Goal: Task Accomplishment & Management: Complete application form

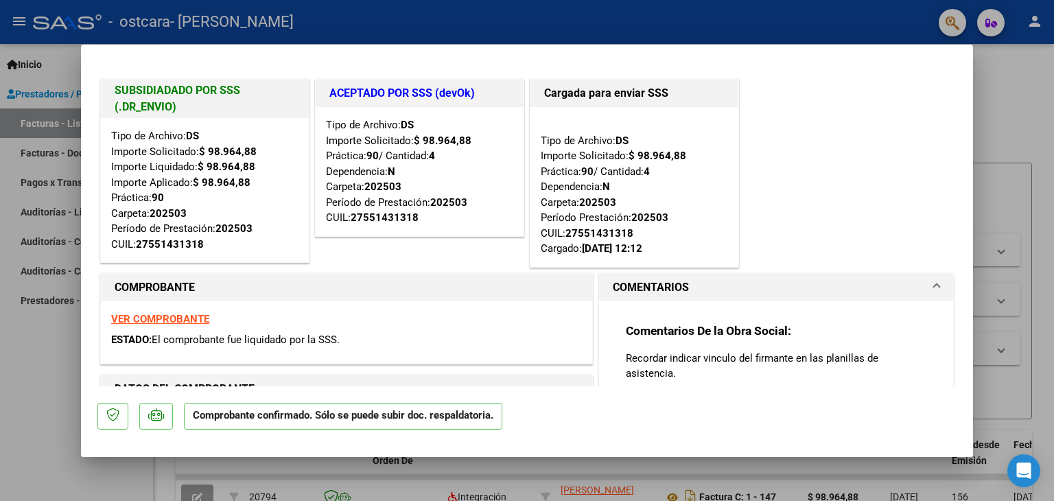
click at [1012, 122] on div at bounding box center [527, 250] width 1054 height 501
type input "$ 0,00"
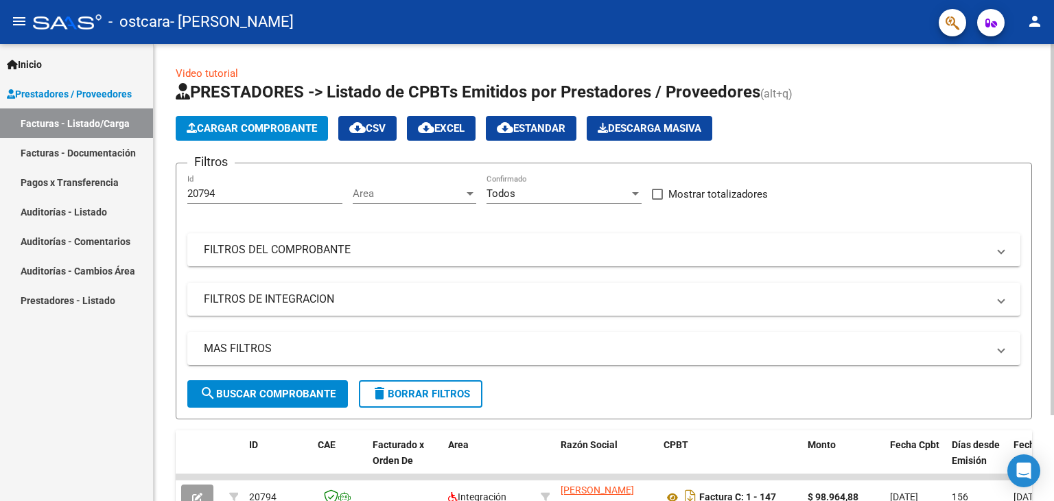
click at [962, 86] on h1 "PRESTADORES -> Listado de CPBTs Emitidos por Prestadores / Proveedores (alt+q)" at bounding box center [604, 93] width 856 height 24
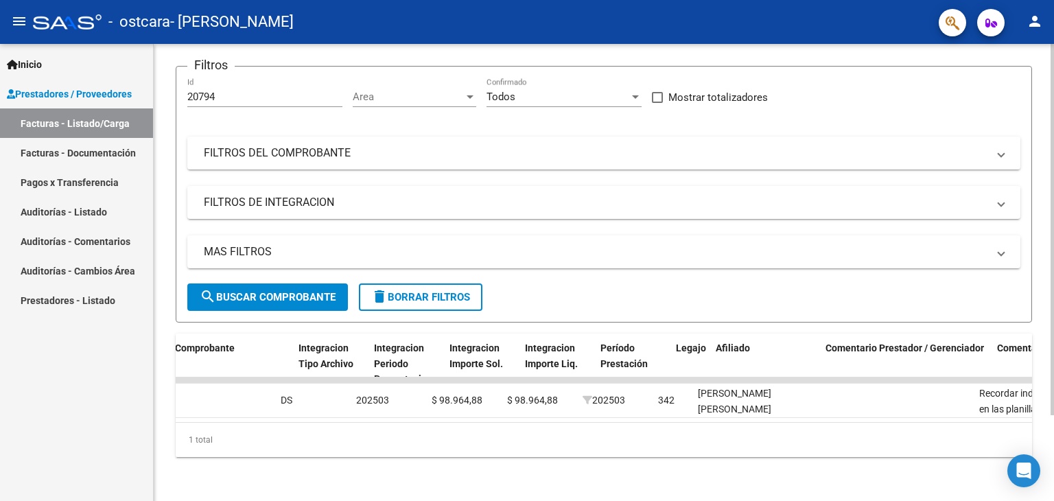
scroll to position [0, 1436]
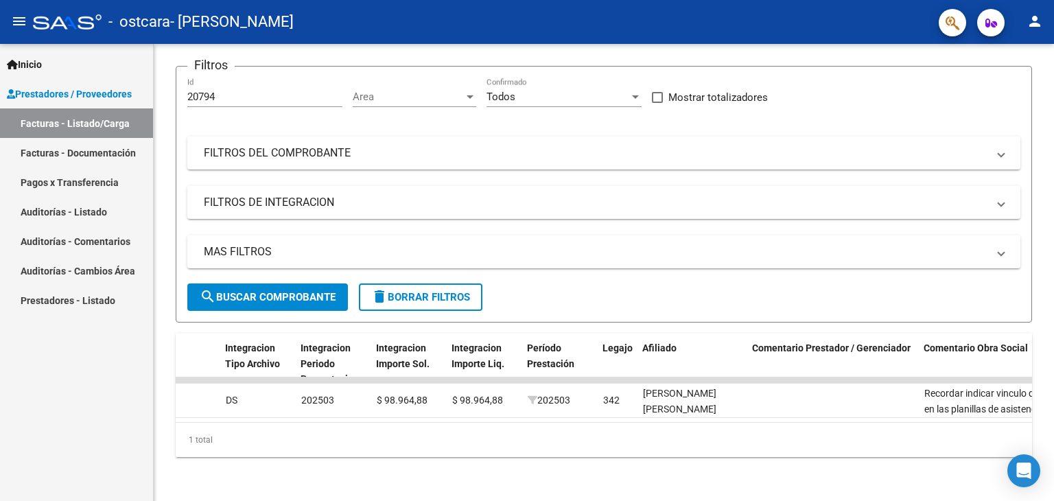
click at [43, 158] on link "Facturas - Documentación" at bounding box center [76, 152] width 153 height 29
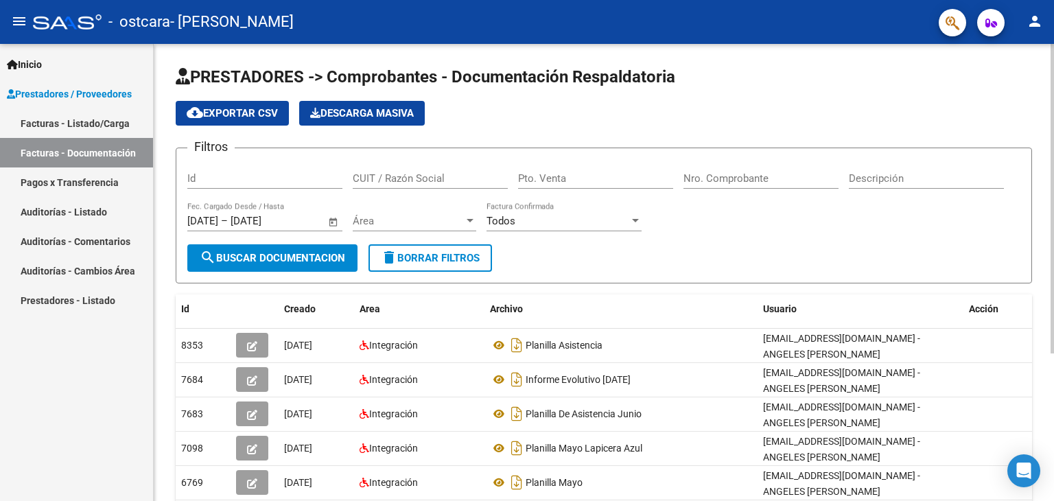
click at [1039, 375] on div "PRESTADORES -> Comprobantes - Documentación Respaldatoria cloud_download Export…" at bounding box center [604, 382] width 900 height 676
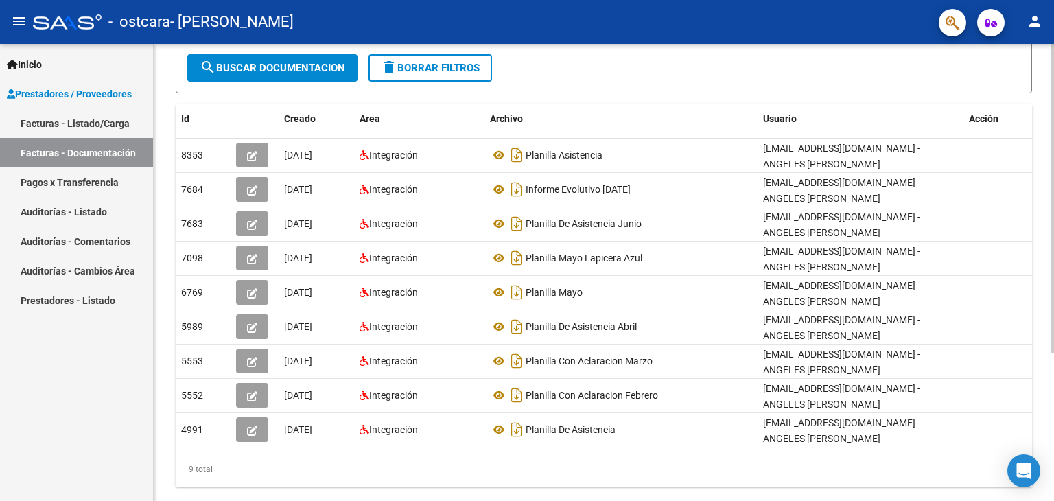
scroll to position [192, 0]
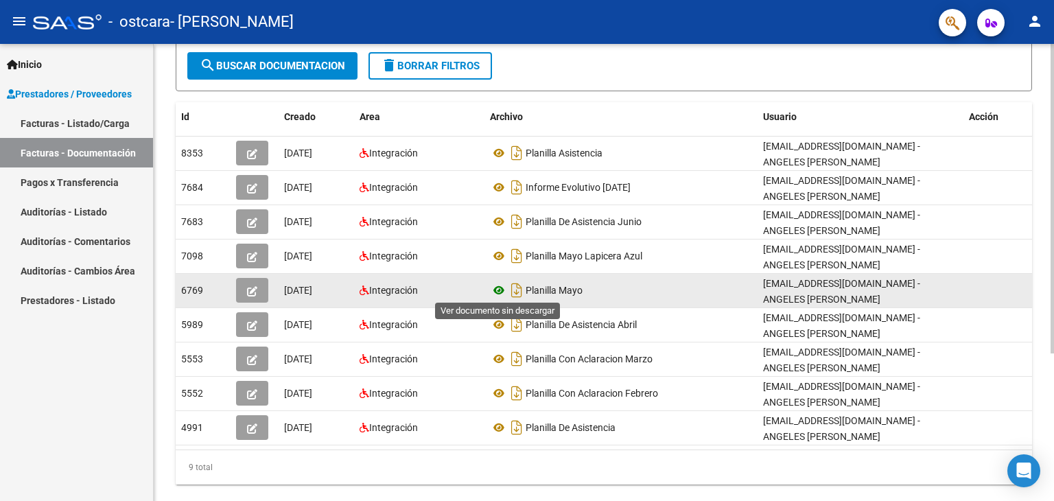
click at [500, 285] on icon at bounding box center [499, 290] width 18 height 16
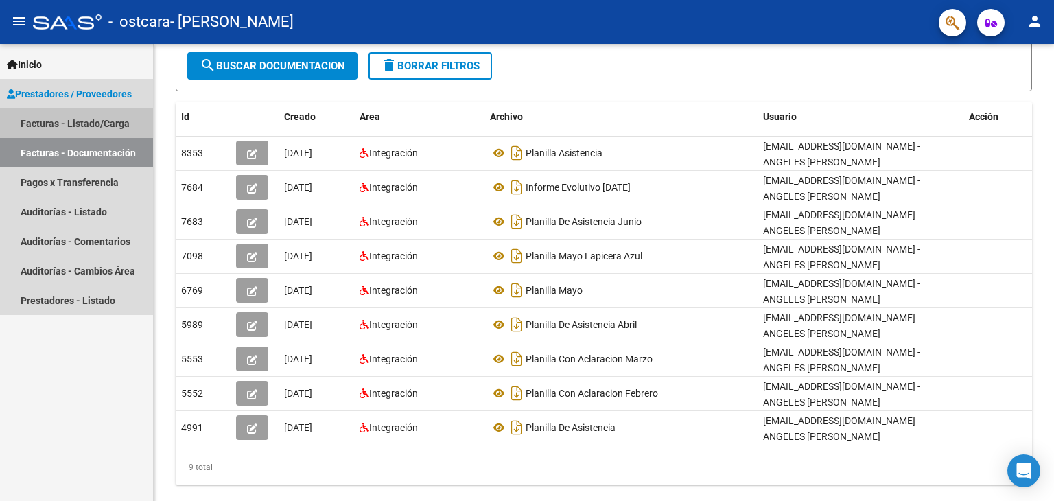
click at [82, 117] on link "Facturas - Listado/Carga" at bounding box center [76, 122] width 153 height 29
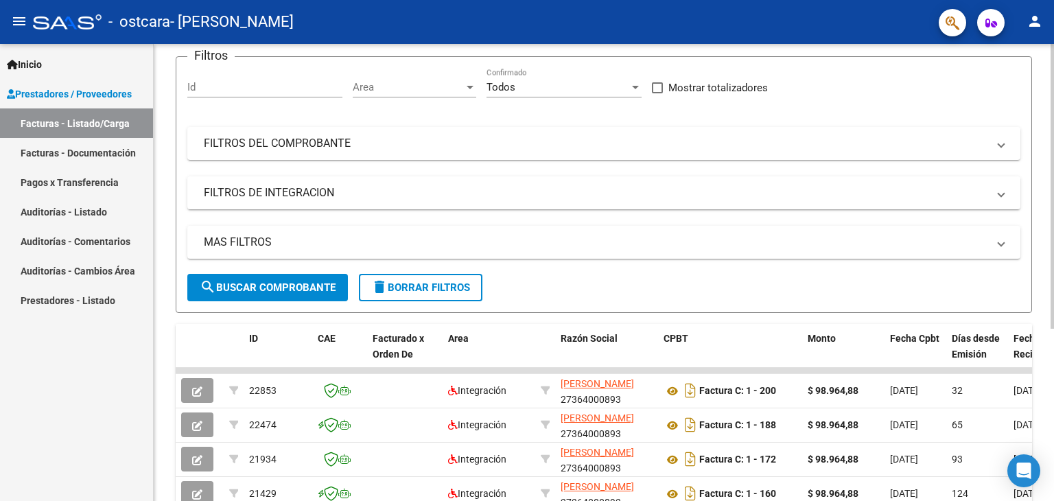
scroll to position [102, 0]
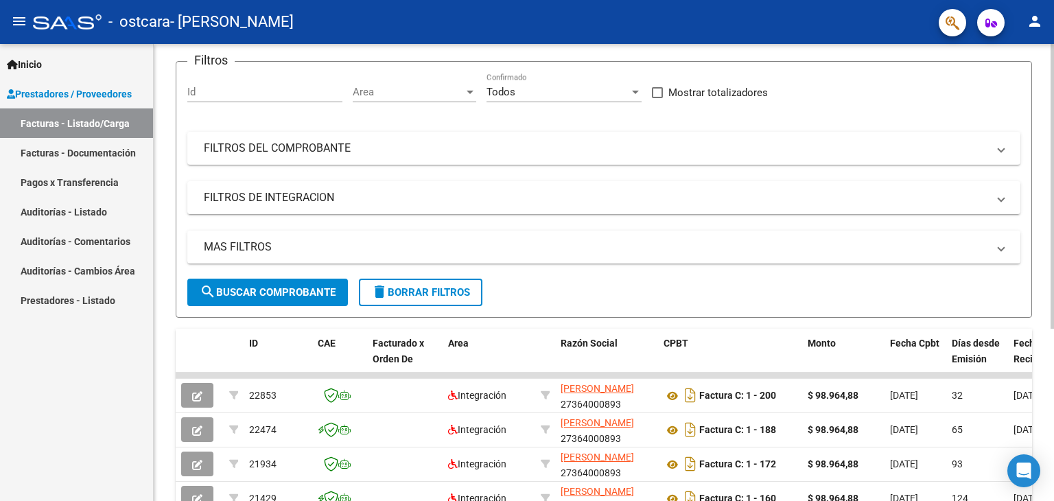
click at [1053, 320] on div at bounding box center [1051, 251] width 3 height 285
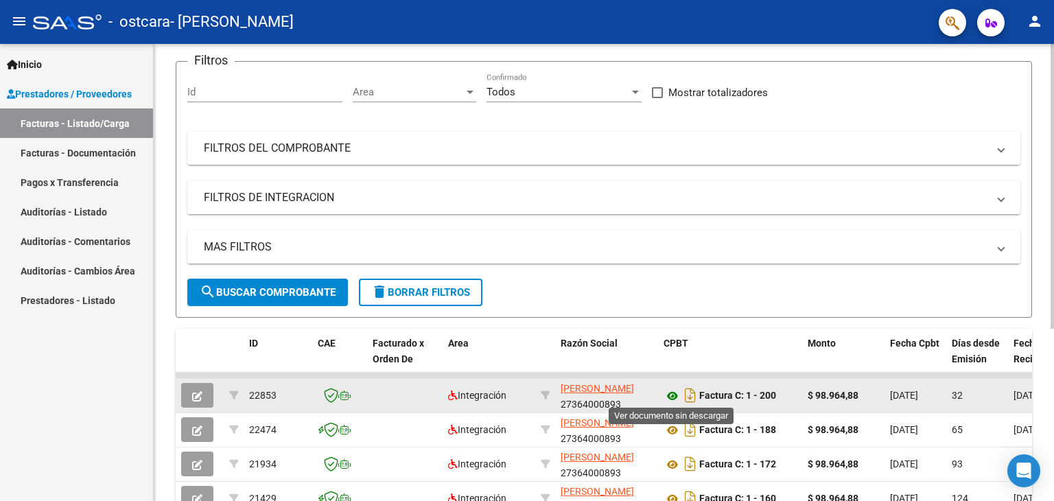
click at [672, 390] on icon at bounding box center [672, 396] width 18 height 16
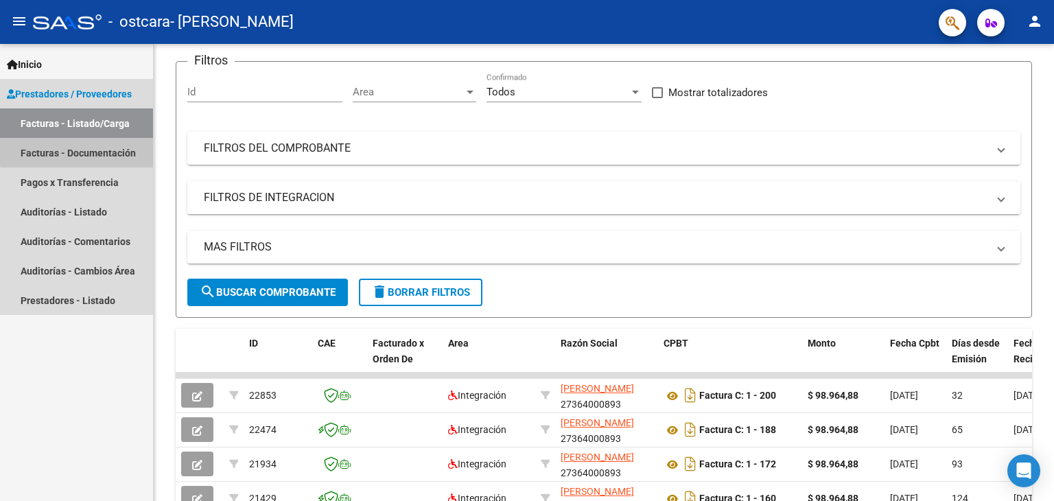
click at [102, 149] on link "Facturas - Documentación" at bounding box center [76, 152] width 153 height 29
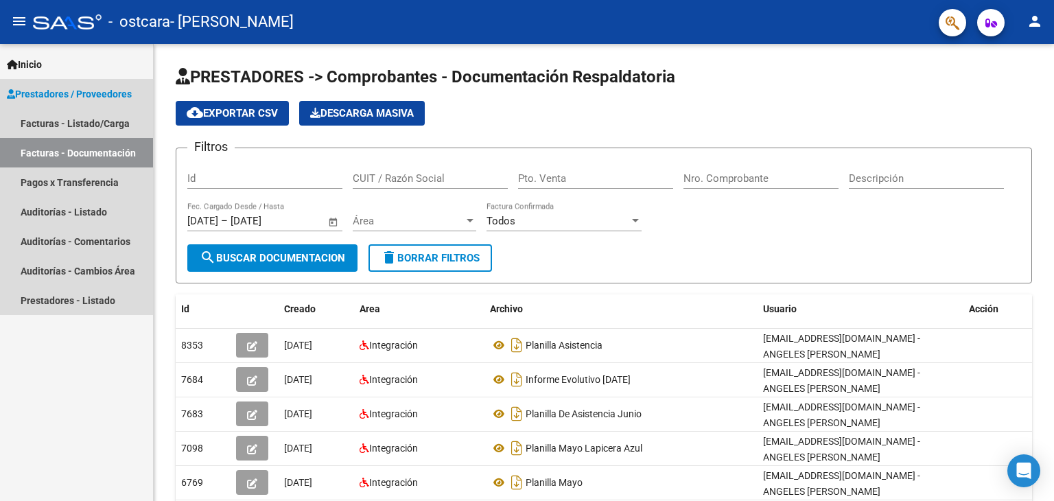
click at [97, 88] on span "Prestadores / Proveedores" at bounding box center [69, 93] width 125 height 15
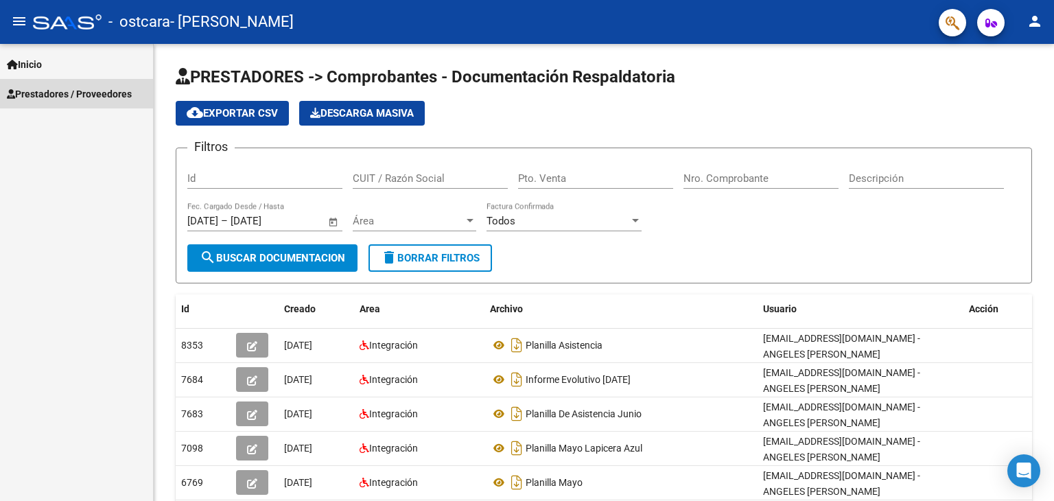
click at [97, 88] on span "Prestadores / Proveedores" at bounding box center [69, 93] width 125 height 15
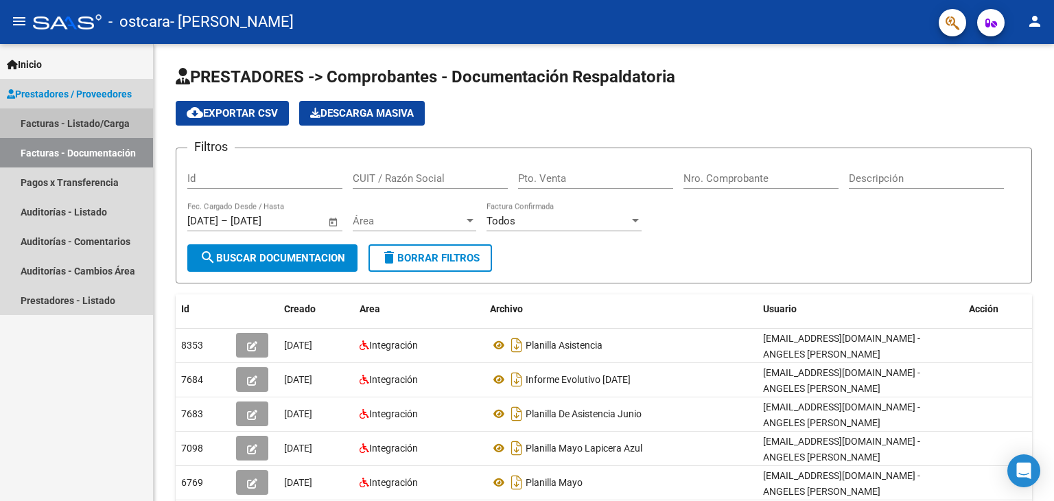
click at [90, 119] on link "Facturas - Listado/Carga" at bounding box center [76, 122] width 153 height 29
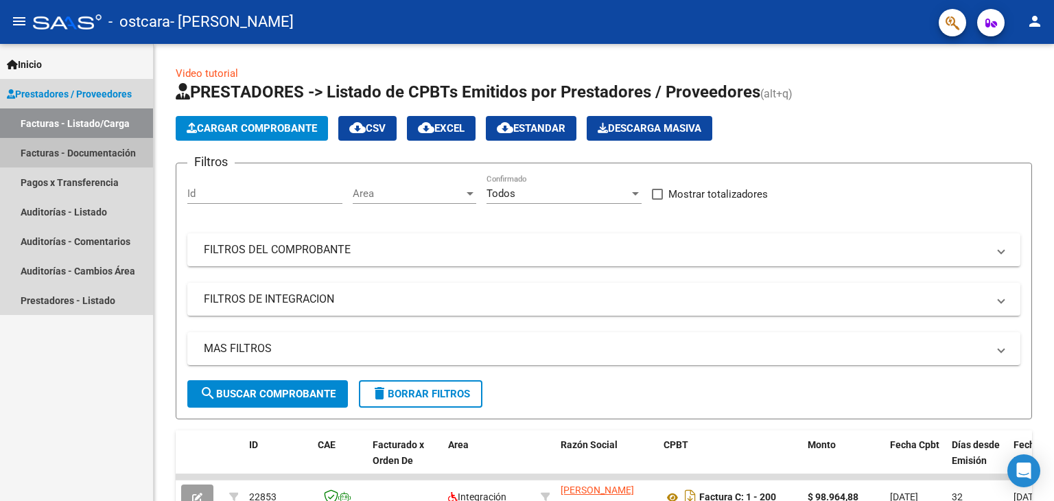
click at [75, 149] on link "Facturas - Documentación" at bounding box center [76, 152] width 153 height 29
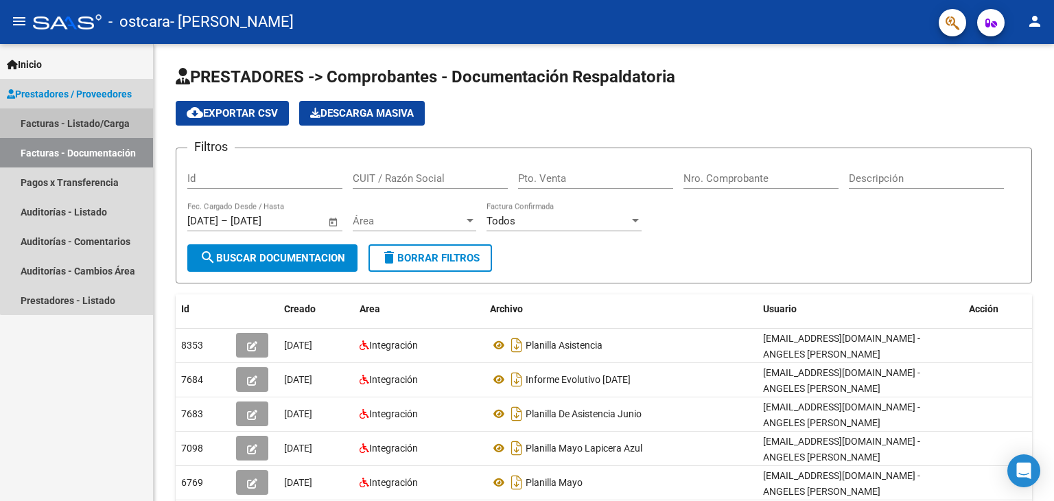
click at [78, 114] on link "Facturas - Listado/Carga" at bounding box center [76, 122] width 153 height 29
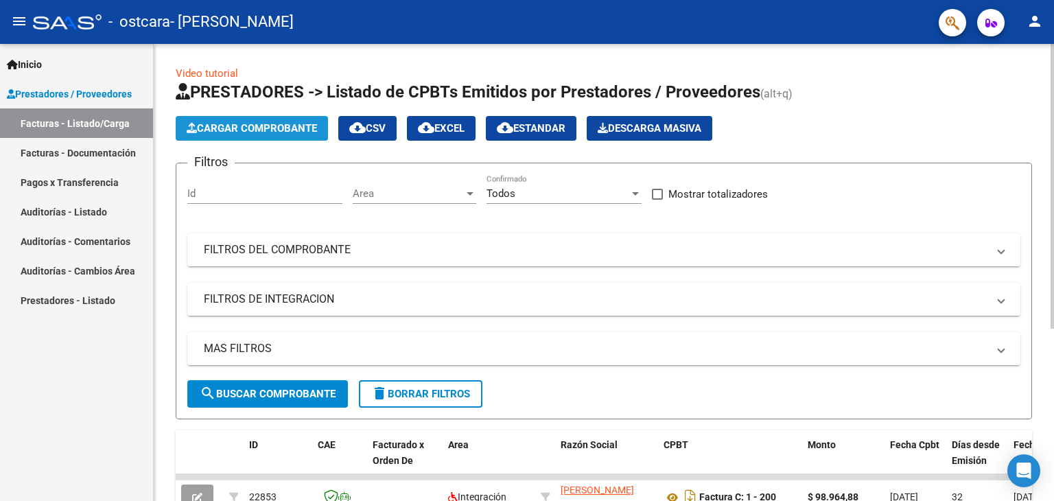
click at [252, 131] on span "Cargar Comprobante" at bounding box center [252, 128] width 130 height 12
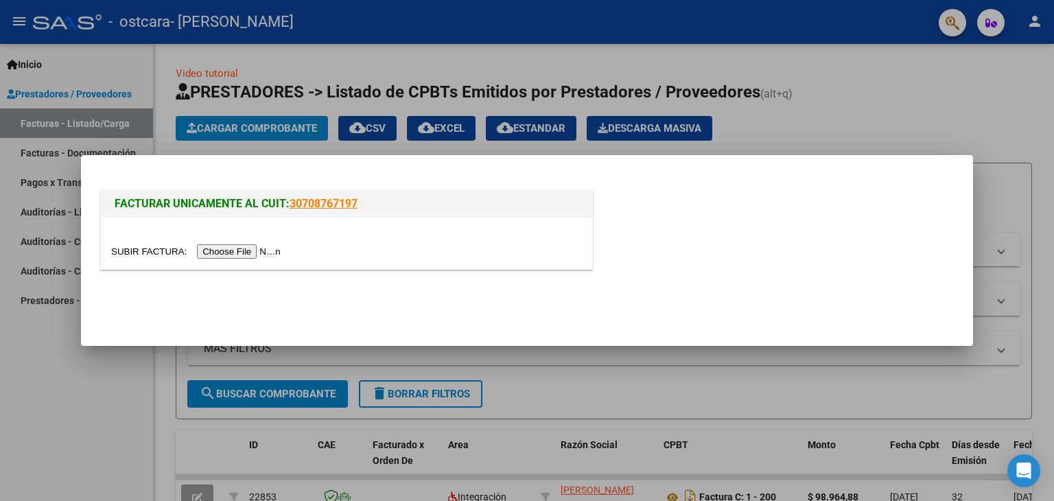
click at [266, 253] on input "file" at bounding box center [198, 251] width 174 height 14
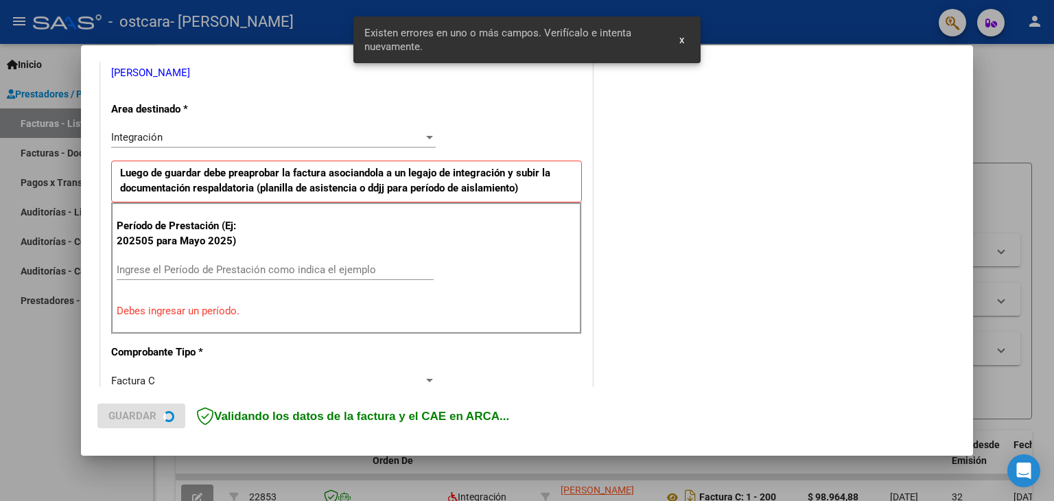
scroll to position [288, 0]
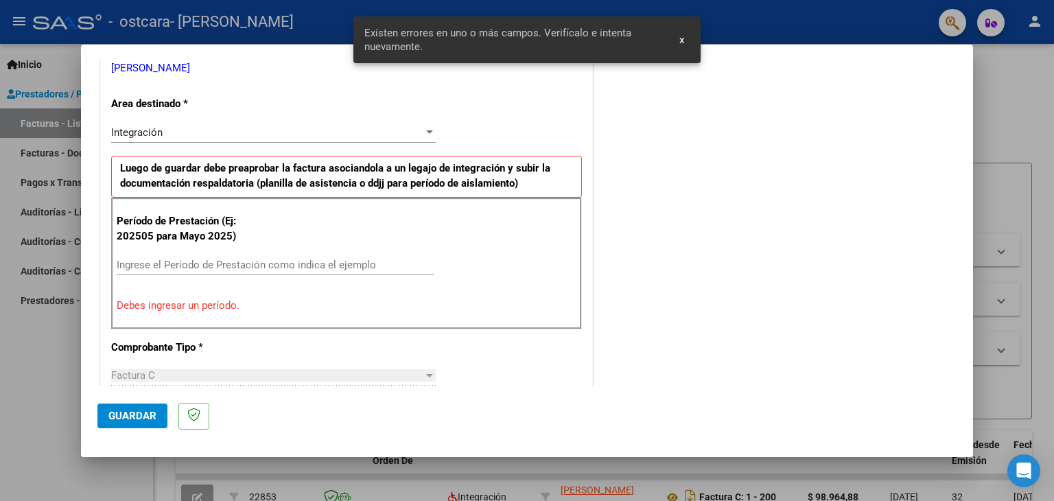
click at [131, 267] on input "Ingrese el Período de Prestación como indica el ejemplo" at bounding box center [275, 265] width 317 height 12
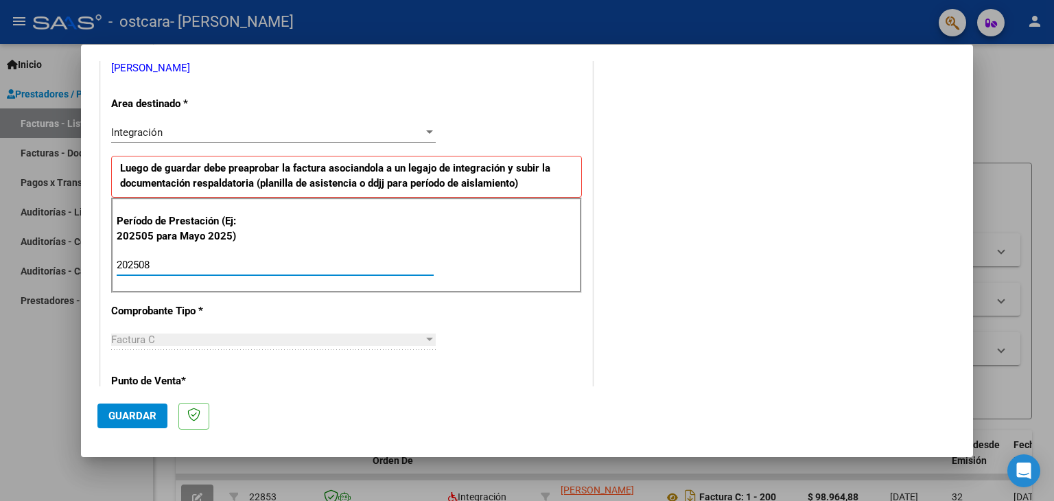
type input "202508"
click at [112, 416] on span "Guardar" at bounding box center [132, 416] width 48 height 12
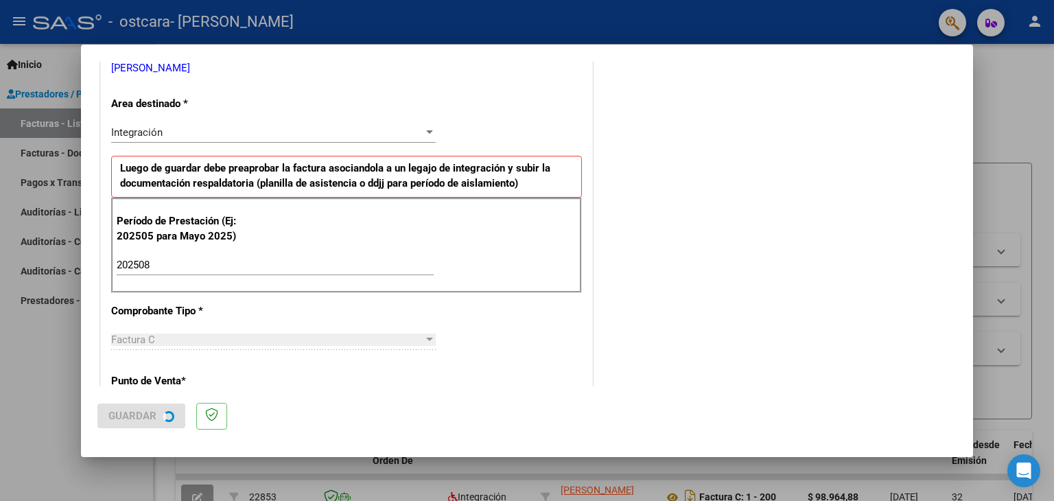
scroll to position [0, 0]
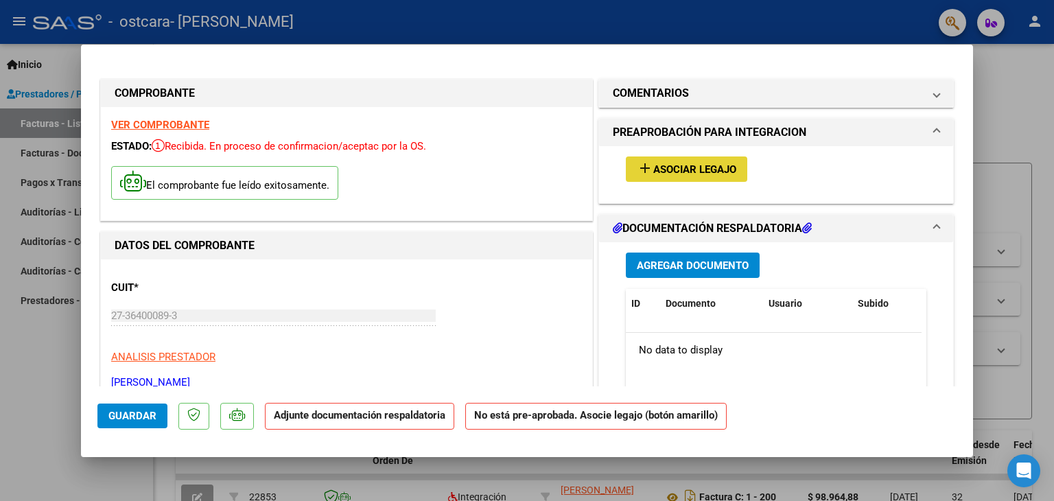
click at [642, 167] on mat-icon "add" at bounding box center [645, 168] width 16 height 16
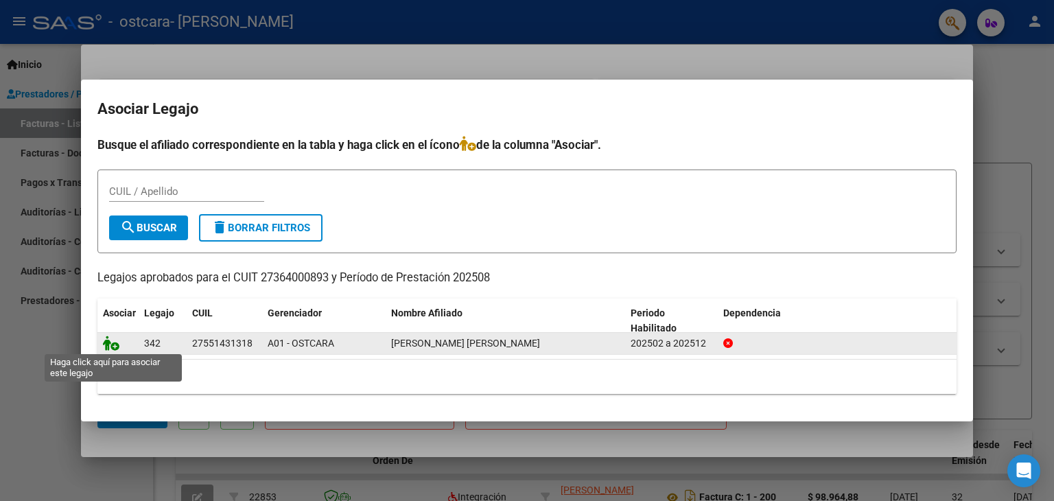
click at [111, 346] on icon at bounding box center [111, 342] width 16 height 15
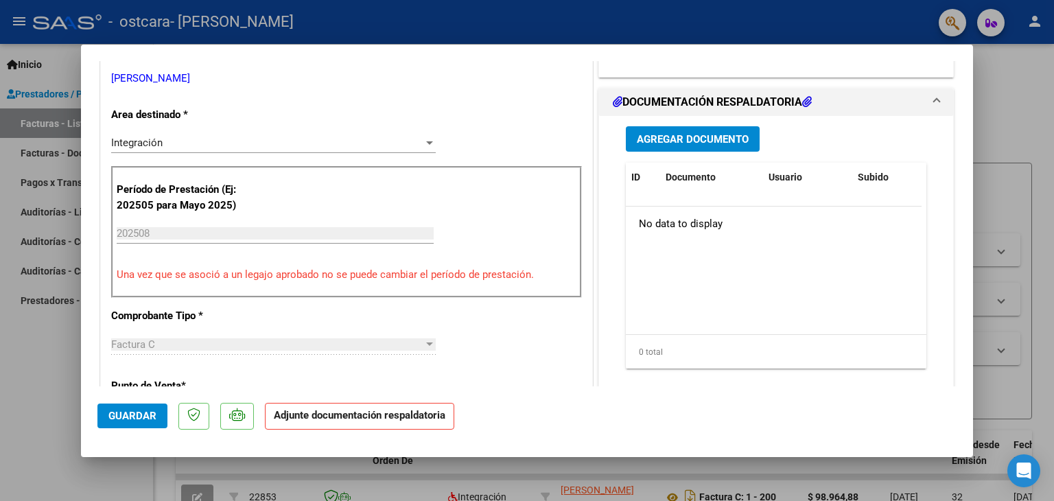
scroll to position [309, 0]
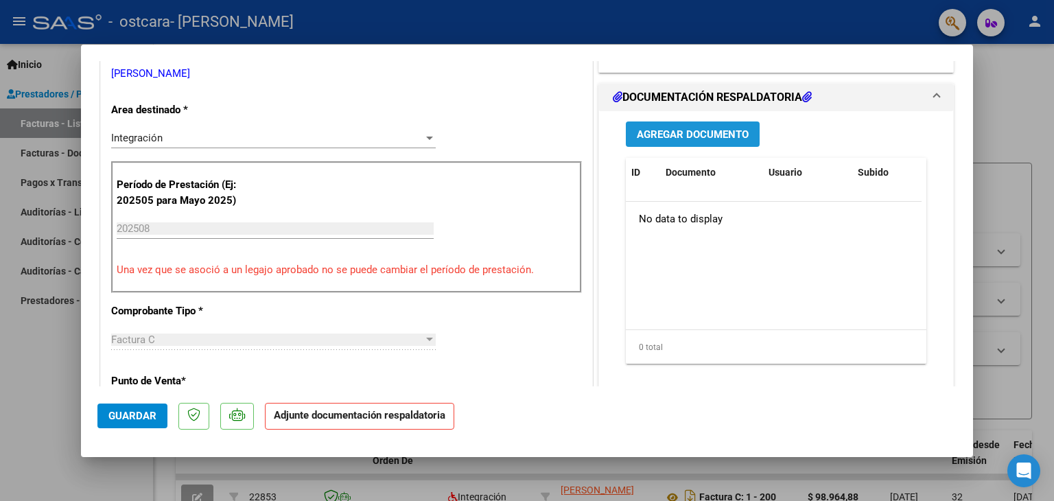
click at [678, 131] on span "Agregar Documento" at bounding box center [693, 134] width 112 height 12
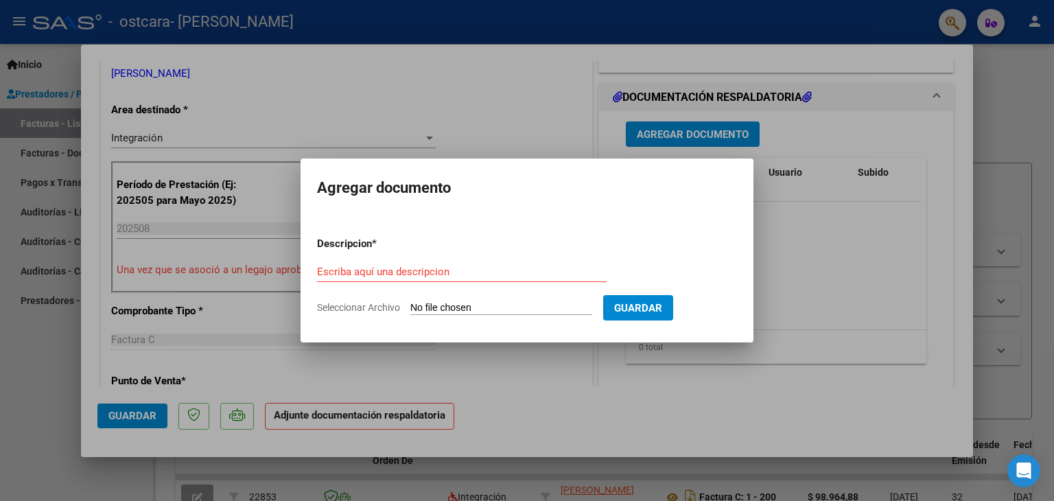
click at [416, 307] on input "Seleccionar Archivo" at bounding box center [501, 308] width 182 height 13
type input "C:\fakepath\planilla asistencia [PERSON_NAME] agosto.jpeg"
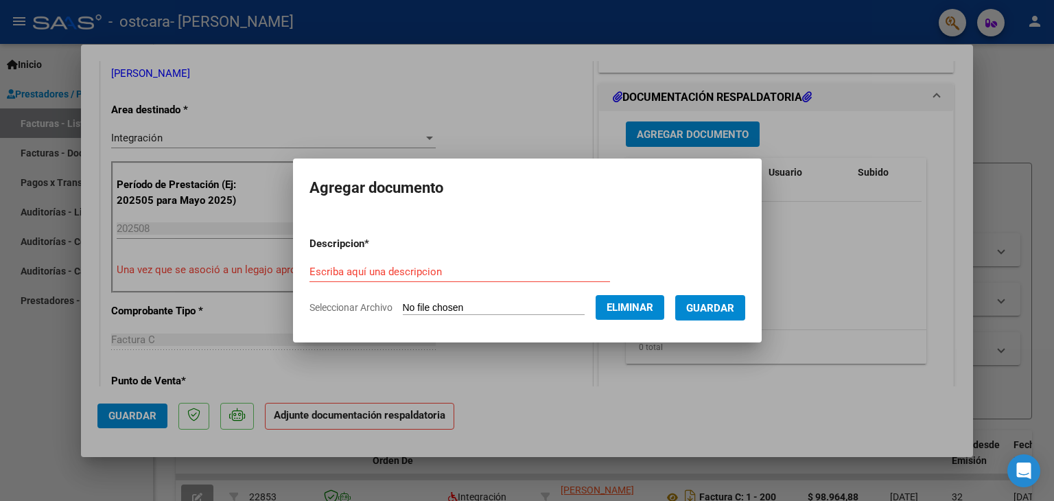
click at [337, 272] on input "Escriba aquí una descripcion" at bounding box center [459, 271] width 300 height 12
type input "planilla de asistencia agosto"
click at [707, 309] on span "Guardar" at bounding box center [710, 308] width 48 height 12
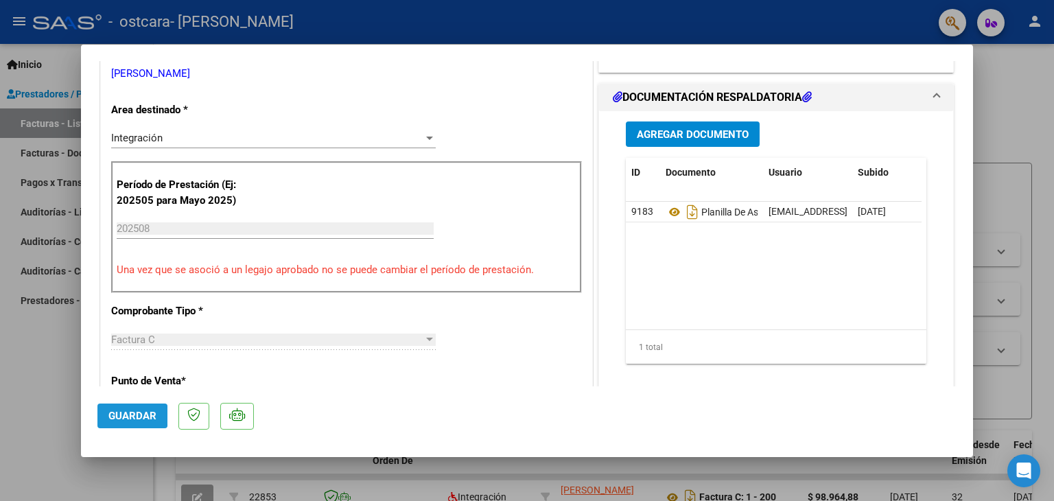
click at [117, 415] on span "Guardar" at bounding box center [132, 416] width 48 height 12
click at [121, 412] on span "Guardar" at bounding box center [132, 416] width 48 height 12
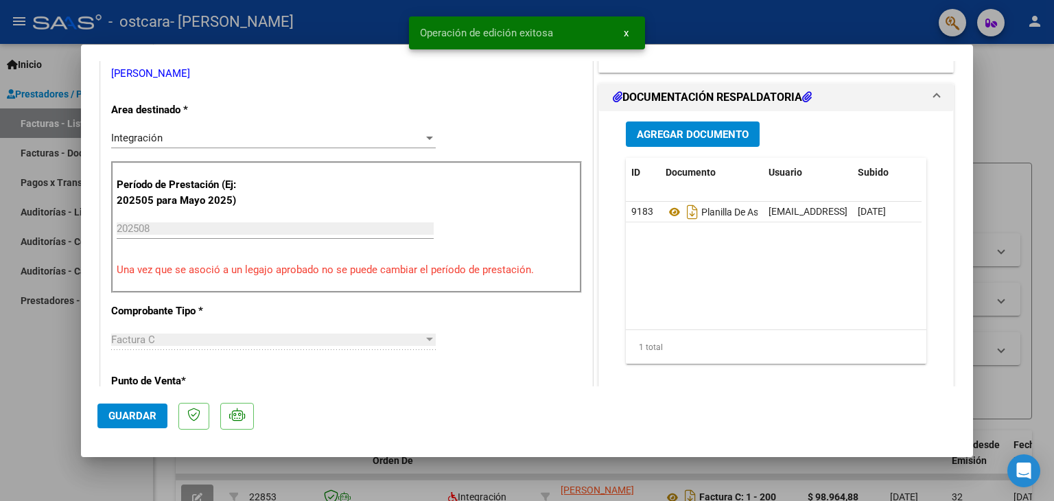
click at [1011, 105] on div at bounding box center [527, 250] width 1054 height 501
type input "$ 0,00"
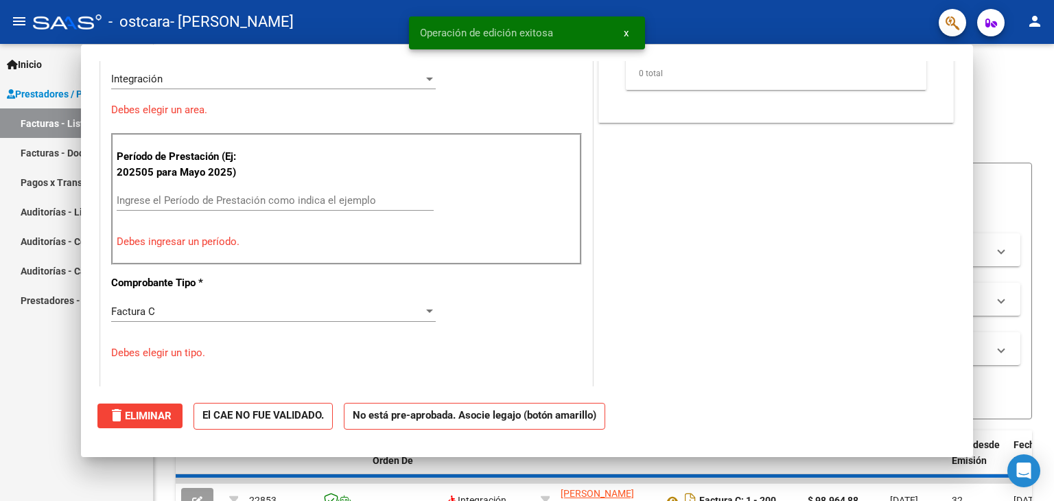
scroll to position [250, 0]
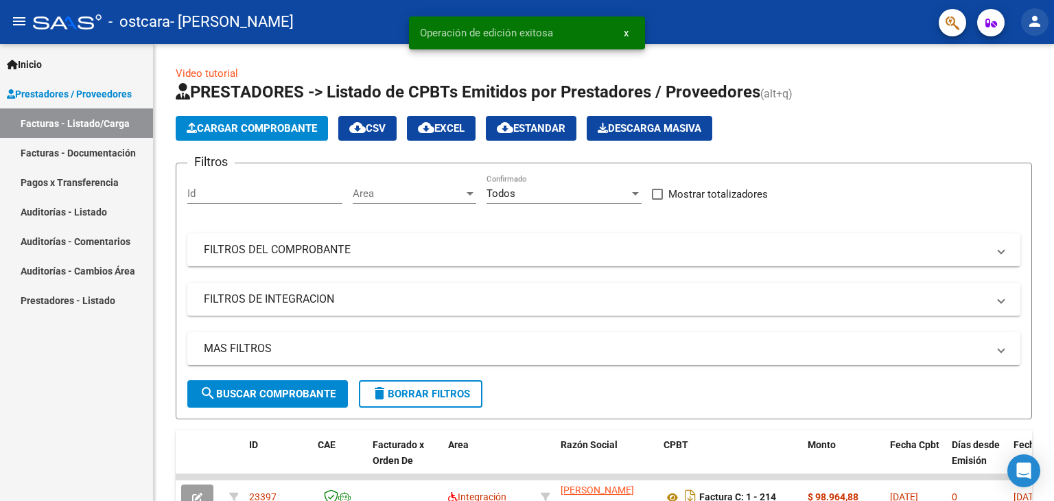
click at [1036, 14] on mat-icon "person" at bounding box center [1034, 21] width 16 height 16
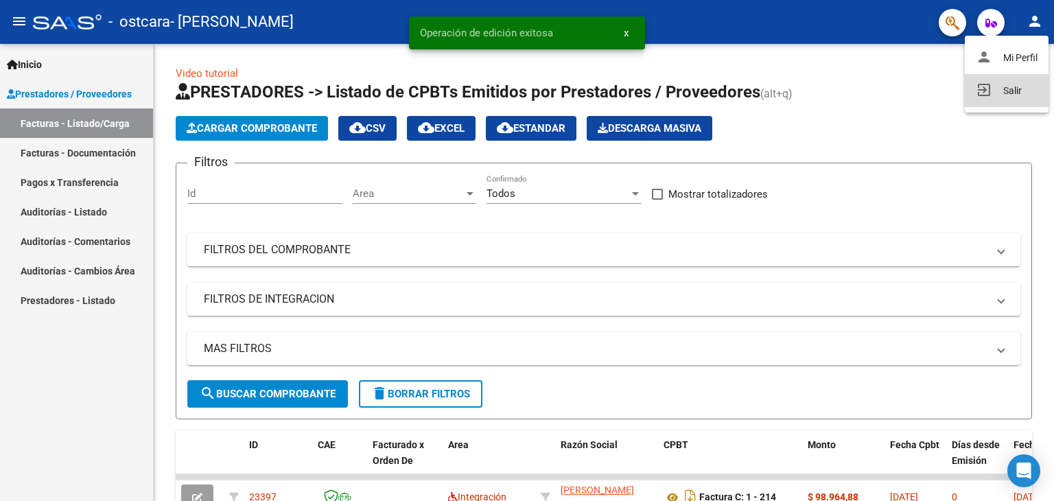
click at [995, 89] on button "exit_to_app Salir" at bounding box center [1006, 90] width 84 height 33
